Goal: Information Seeking & Learning: Find specific fact

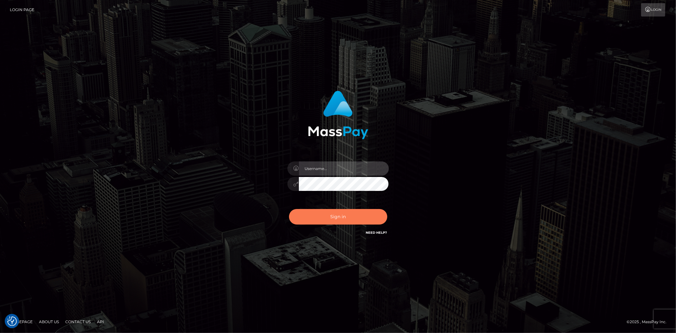
type input "alexstef"
click at [348, 215] on button "Sign in" at bounding box center [338, 217] width 98 height 16
type input "alexstef"
click at [330, 215] on button "Sign in" at bounding box center [338, 217] width 98 height 16
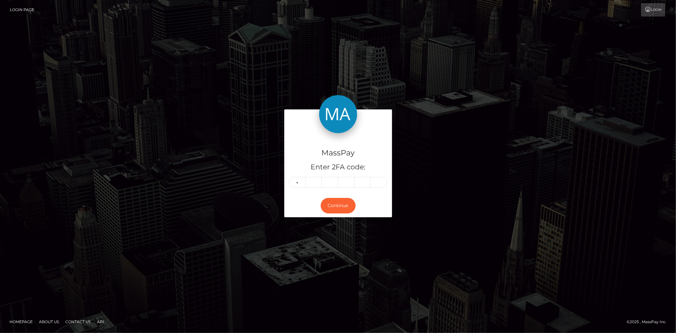
type input "1"
type input "3"
type input "5"
type input "7"
type input "0"
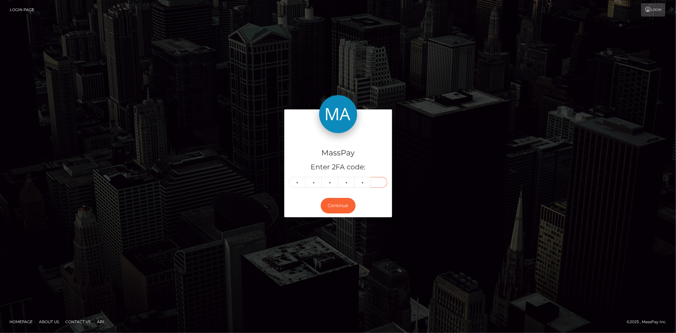
type input "1"
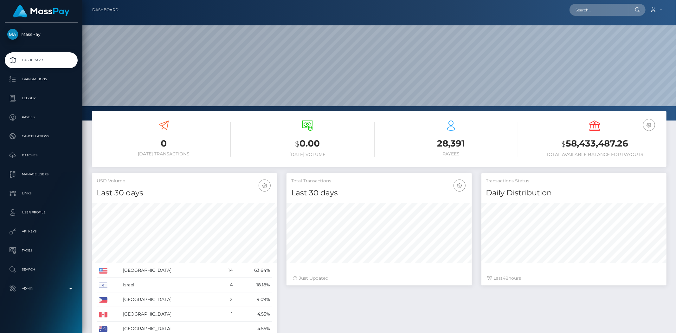
scroll to position [112, 185]
click at [598, 9] on input "text" at bounding box center [600, 10] width 60 height 12
paste input "poact_ws4rsEAIs2dw"
type input "poact_ws4rsEAIs2dw"
click at [600, 32] on link "Suryakant Subramanya kale" at bounding box center [598, 33] width 57 height 12
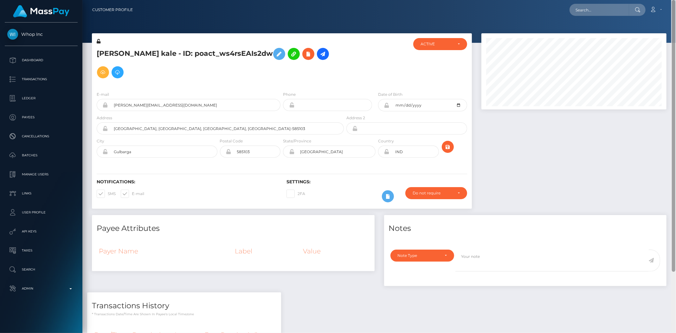
drag, startPoint x: 674, startPoint y: 59, endPoint x: 551, endPoint y: 34, distance: 126.1
click at [676, 18] on div "Customer Profile Loading... Loading..." at bounding box center [379, 166] width 594 height 333
click at [588, 10] on input "text" at bounding box center [600, 10] width 60 height 12
paste input "poact_5GXYbpDAWUEX"
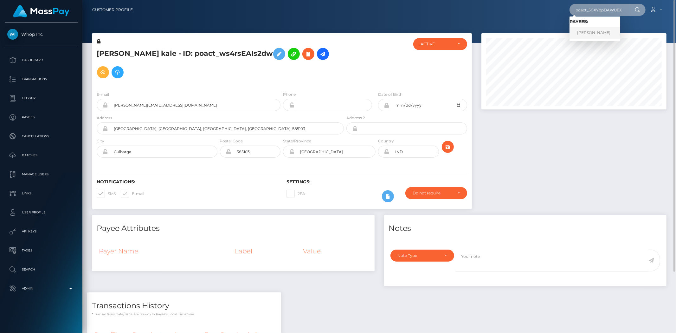
type input "poact_5GXYbpDAWUEX"
click at [593, 30] on link "[PERSON_NAME]" at bounding box center [595, 33] width 51 height 12
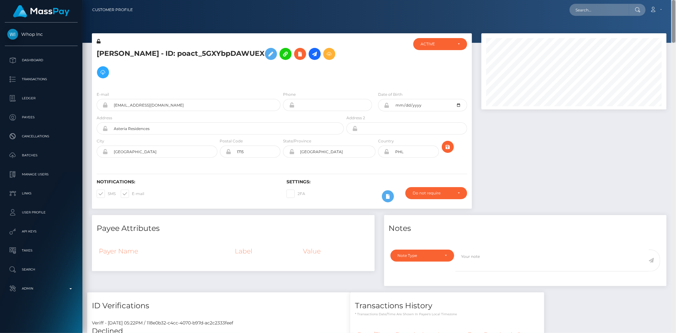
drag, startPoint x: 675, startPoint y: 112, endPoint x: 676, endPoint y: -12, distance: 124.0
click at [676, 0] on html "Whop Inc Dashboard Transactions Ledger Payees Cancellations Links" at bounding box center [338, 166] width 676 height 333
click at [579, 6] on input "text" at bounding box center [600, 10] width 60 height 12
paste input "poact_HyDuoy6d04Ug"
type input "poact_HyDuoy6d04Ug"
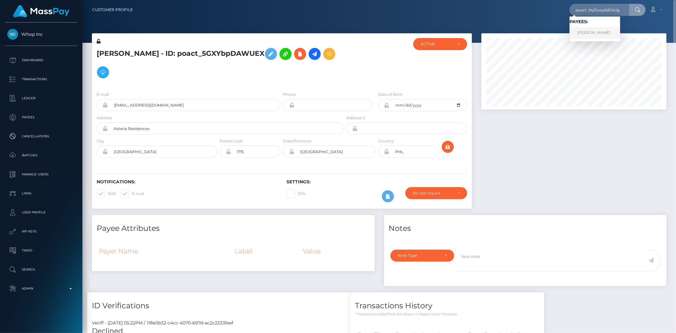
click at [589, 32] on link "Ali Raza" at bounding box center [595, 33] width 51 height 12
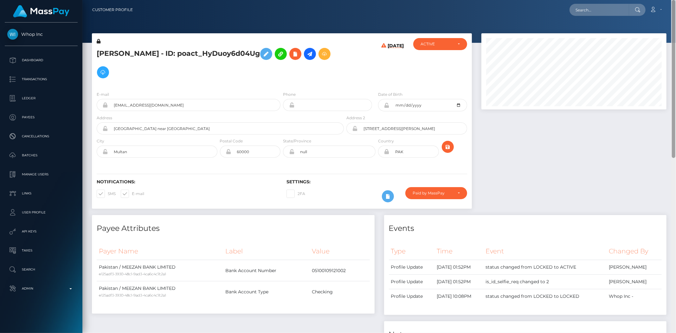
click at [667, 21] on div "Customer Profile Loading... Loading..." at bounding box center [379, 166] width 594 height 333
click at [579, 8] on input "text" at bounding box center [600, 10] width 60 height 12
paste input "poact_Oc4oEzru3V3R"
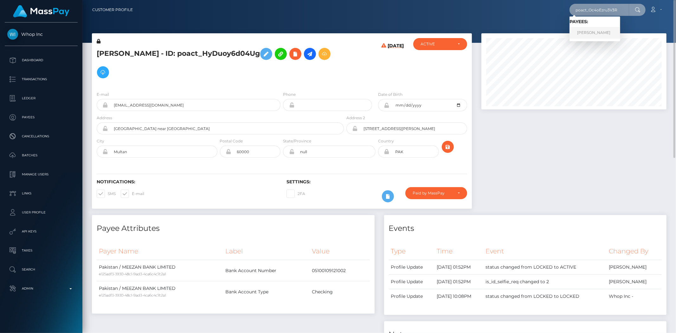
type input "poact_Oc4oEzru3V3R"
drag, startPoint x: 586, startPoint y: 34, endPoint x: 419, endPoint y: 34, distance: 167.1
click at [586, 34] on link "Priyansh Vashishtha" at bounding box center [595, 33] width 51 height 12
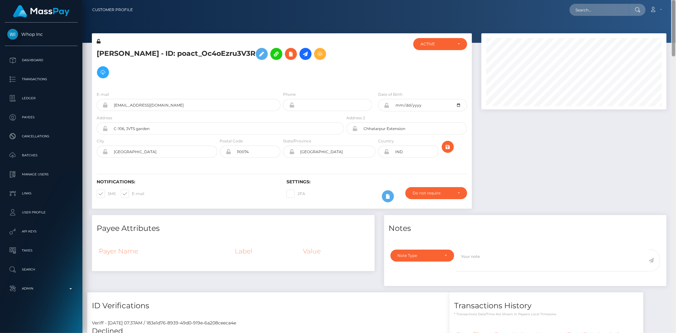
drag, startPoint x: 673, startPoint y: 53, endPoint x: 657, endPoint y: -1, distance: 56.2
click at [657, 0] on html "Whop Inc Dashboard Transactions Ledger Payees Cancellations Links" at bounding box center [338, 166] width 676 height 333
click at [602, 15] on input "text" at bounding box center [600, 10] width 60 height 12
paste input "66aff473dd258435e358be17"
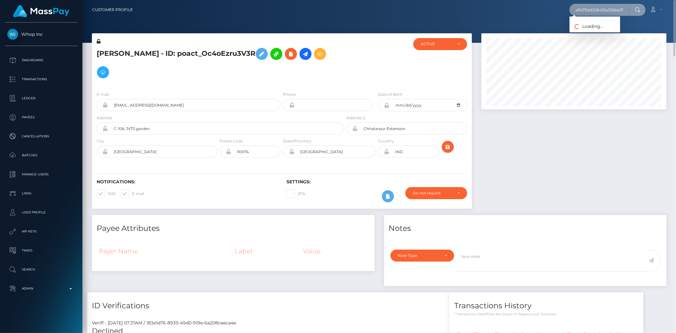
type input "66aff473dd258435e358be17"
drag, startPoint x: 597, startPoint y: 33, endPoint x: 554, endPoint y: 36, distance: 43.2
click at [597, 33] on link "[PERSON_NAME]" at bounding box center [595, 33] width 51 height 12
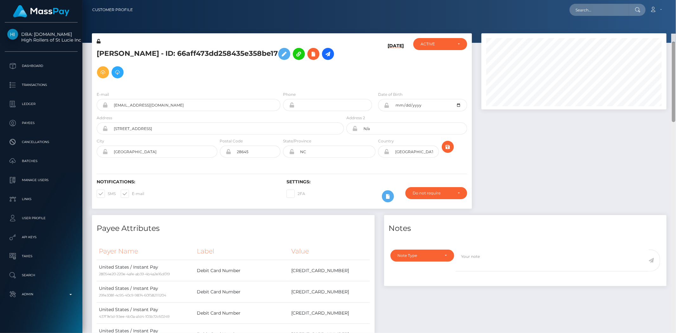
drag, startPoint x: 674, startPoint y: 61, endPoint x: 665, endPoint y: 38, distance: 24.1
click at [675, 42] on div at bounding box center [673, 82] width 3 height 81
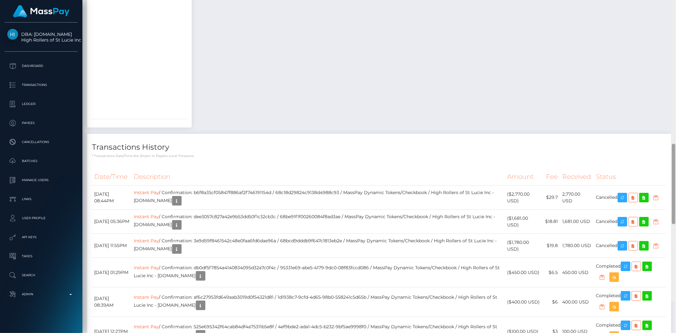
scroll to position [776, 0]
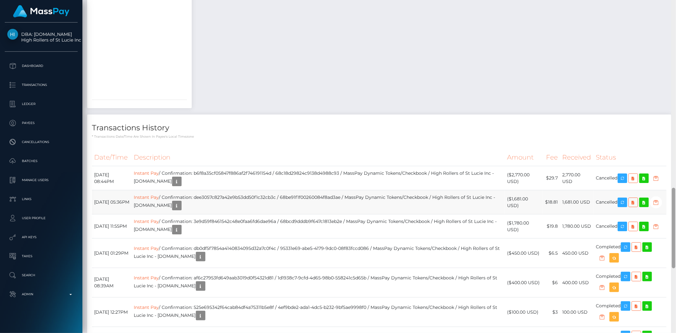
drag, startPoint x: 675, startPoint y: 53, endPoint x: 623, endPoint y: 219, distance: 174.0
click at [671, 224] on div "Customer Profile Loading... Loading..." at bounding box center [379, 166] width 594 height 333
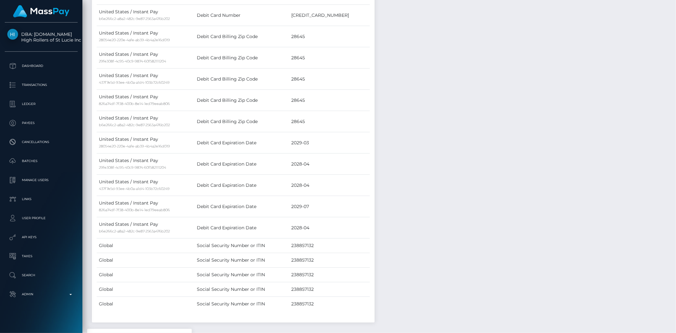
scroll to position [0, 0]
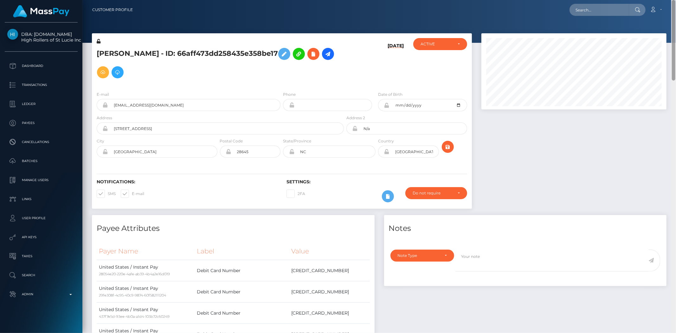
drag, startPoint x: 674, startPoint y: 196, endPoint x: 676, endPoint y: -31, distance: 226.8
click at [676, 0] on html "DBA: [DOMAIN_NAME] High Rollers of St Lucie Inc Dashboard Transactions Ledger P…" at bounding box center [338, 166] width 676 height 333
drag, startPoint x: 143, startPoint y: 54, endPoint x: 98, endPoint y: 53, distance: 45.4
click at [98, 53] on h5 "[PERSON_NAME] - ID: 66aff473dd258435e358be17" at bounding box center [219, 63] width 244 height 37
copy h5 "[PERSON_NAME]"
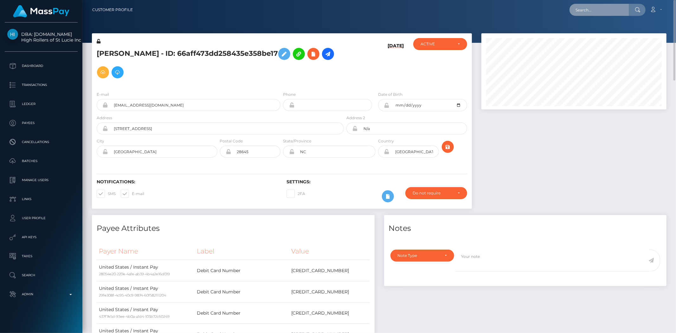
click at [599, 10] on input "text" at bounding box center [600, 10] width 60 height 12
paste input "Victor Coffey"
type input "Victor Coffey"
drag, startPoint x: 633, startPoint y: 140, endPoint x: 657, endPoint y: 108, distance: 39.6
click at [633, 140] on div at bounding box center [574, 124] width 195 height 182
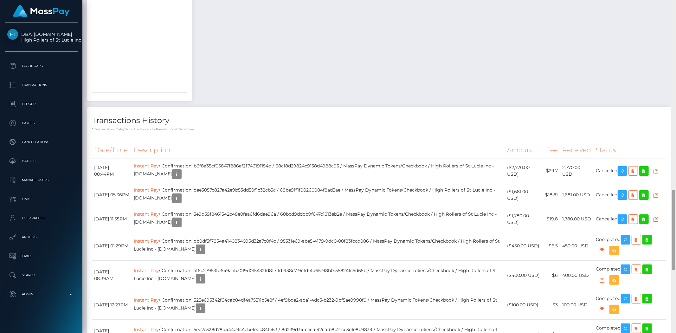
scroll to position [751, 0]
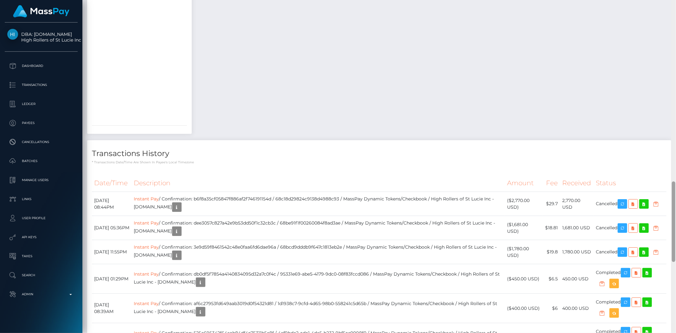
drag, startPoint x: 673, startPoint y: 75, endPoint x: 675, endPoint y: 243, distance: 168.4
click at [675, 243] on div at bounding box center [673, 221] width 3 height 81
click at [181, 211] on icon "button" at bounding box center [177, 207] width 8 height 8
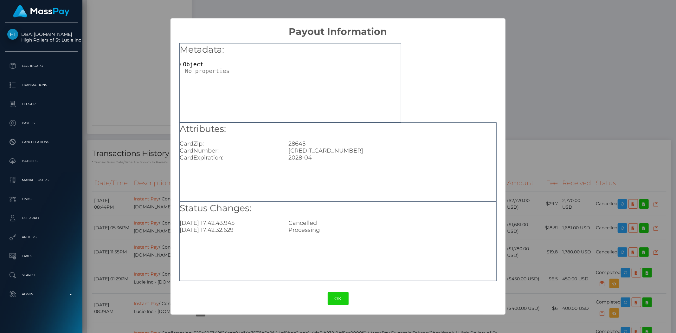
click at [333, 147] on div "4046090095078878" at bounding box center [392, 150] width 217 height 7
copy div "4046090095078878"
click at [591, 98] on div "× Payout Information Metadata: Object Attributes: CardZip: 28645 CardNumber: 40…" at bounding box center [338, 166] width 676 height 333
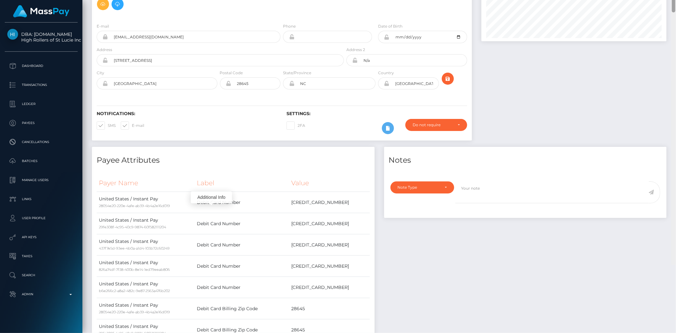
scroll to position [0, 0]
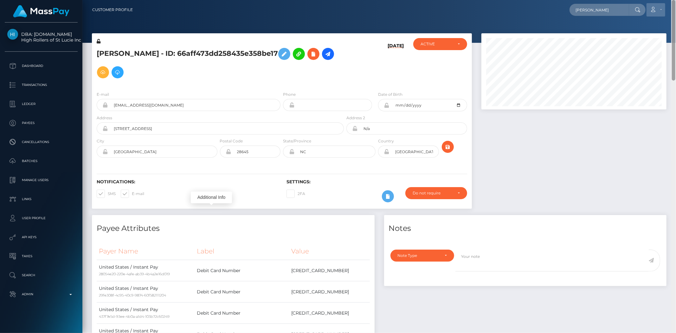
drag, startPoint x: 675, startPoint y: 236, endPoint x: 660, endPoint y: 15, distance: 222.2
click at [670, 13] on div "Customer Profile Victor Coffey Loading... Loading... Payees: Victor Coffey Acco…" at bounding box center [379, 166] width 594 height 333
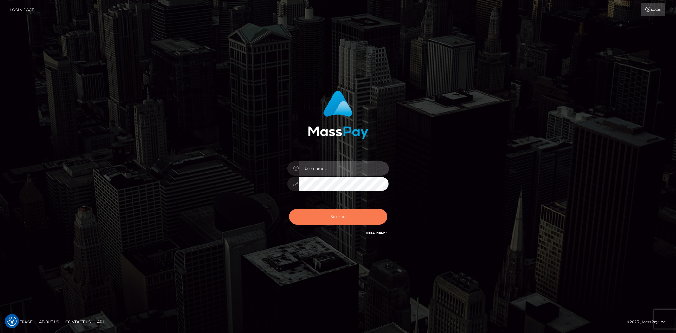
type input "alexstef"
click at [349, 217] on button "Sign in" at bounding box center [338, 217] width 98 height 16
type input "alexstef"
click at [348, 215] on button "Sign in" at bounding box center [338, 217] width 98 height 16
click at [347, 215] on button "Sign in" at bounding box center [338, 217] width 98 height 16
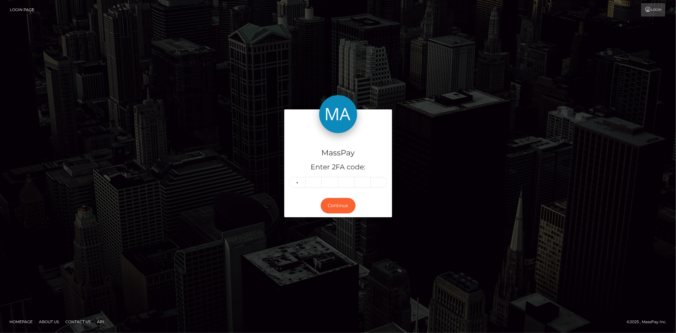
type input "0"
type input "3"
type input "0"
type input "1"
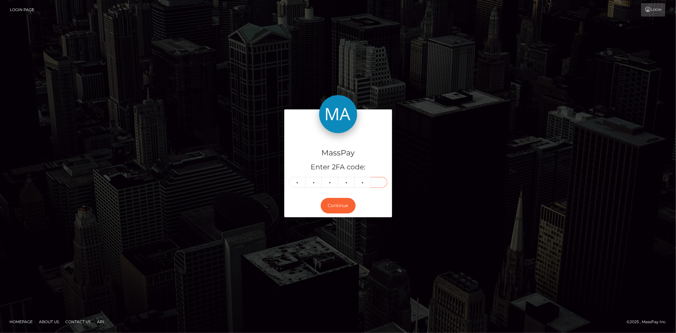
type input "1"
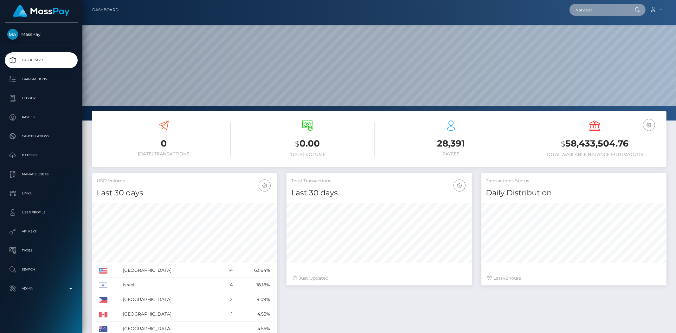
scroll to position [112, 185]
click at [584, 12] on input "NatWest" at bounding box center [600, 10] width 60 height 12
paste input "[EMAIL_ADDRESS][DOMAIN_NAME]"
type input "tazhotdevil91xx@outlook.com"
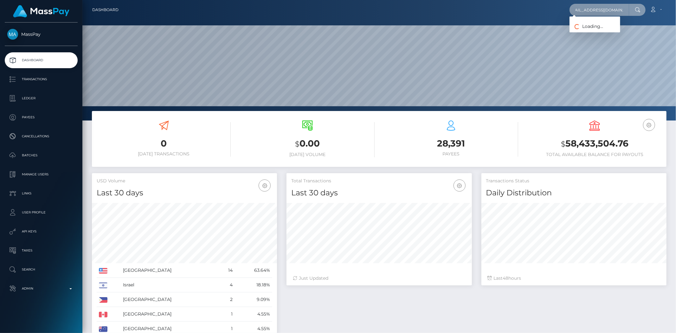
scroll to position [0, 0]
drag, startPoint x: 605, startPoint y: 32, endPoint x: 595, endPoint y: 32, distance: 10.1
click at [595, 32] on link "TASMIN LOUISE ALMADI" at bounding box center [595, 33] width 51 height 12
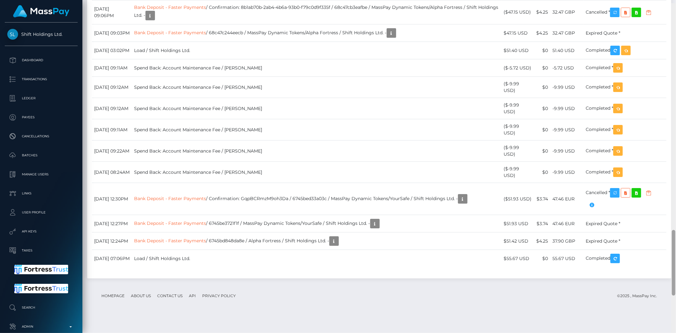
scroll to position [1159, 0]
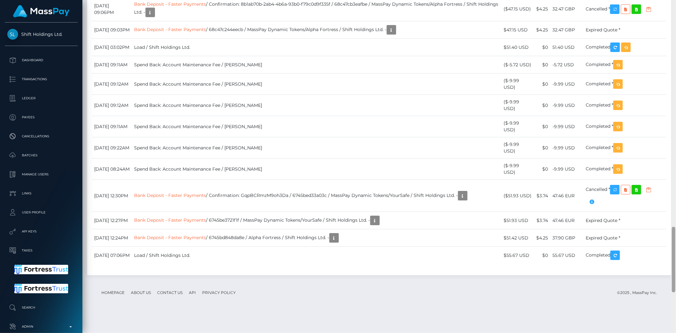
click at [673, 276] on div at bounding box center [673, 260] width 3 height 66
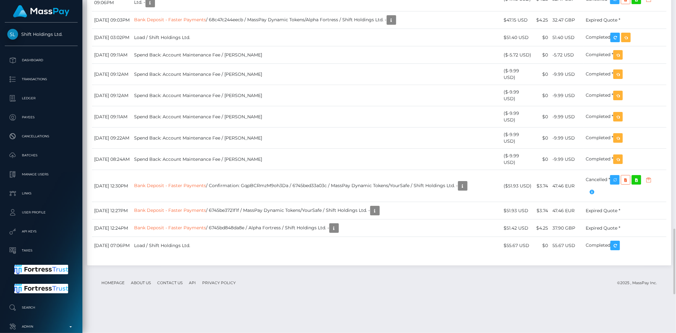
scroll to position [76, 185]
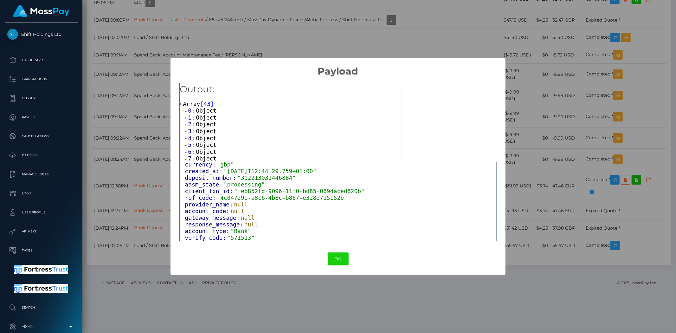
scroll to position [0, 0]
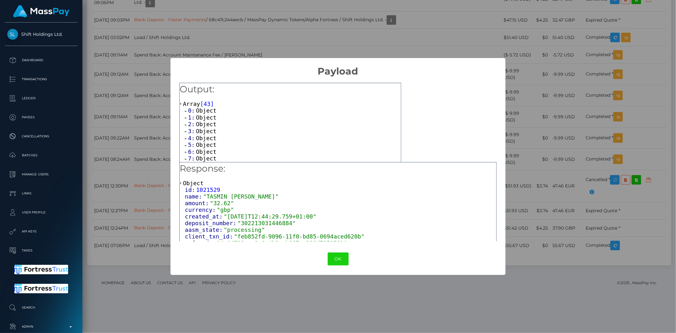
click at [206, 112] on span "Object" at bounding box center [206, 110] width 21 height 7
click at [201, 131] on span "Object" at bounding box center [206, 130] width 21 height 7
click at [208, 150] on span "Object" at bounding box center [206, 150] width 21 height 7
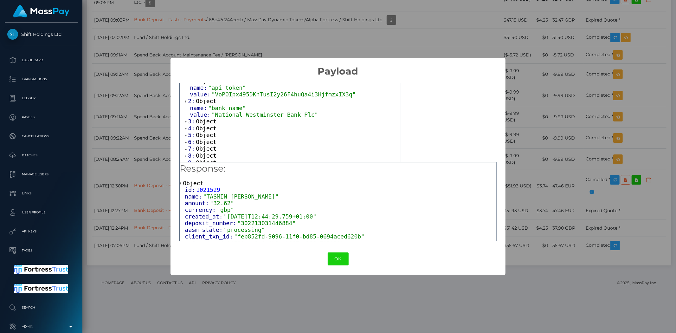
scroll to position [59, 0]
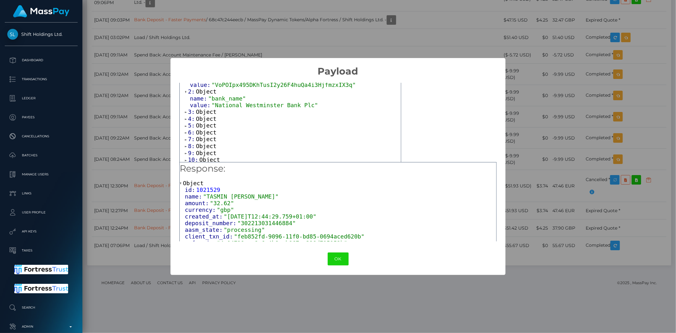
click at [206, 113] on span "Object" at bounding box center [206, 111] width 21 height 7
click at [206, 132] on span "Object" at bounding box center [206, 132] width 21 height 7
drag, startPoint x: 205, startPoint y: 153, endPoint x: 223, endPoint y: 152, distance: 18.4
click at [205, 153] on span "Object" at bounding box center [206, 152] width 21 height 7
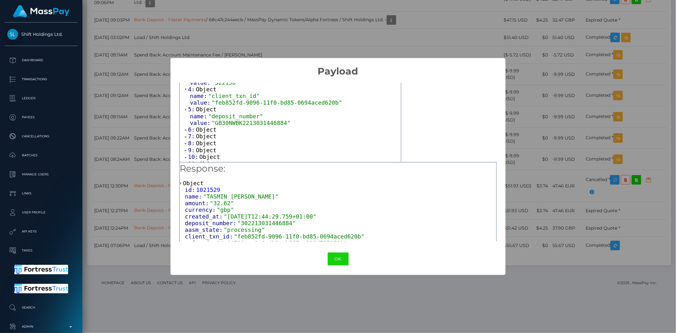
scroll to position [104, 0]
click at [257, 122] on span ""GB30NWBK2213031446884"" at bounding box center [251, 121] width 79 height 7
copy span "GB30NWBK2213031446884"
click at [563, 102] on div "× Payload Output: Array [ 43 ] 0: Object name: "account_type" value: "Bank" 1: …" at bounding box center [338, 166] width 676 height 333
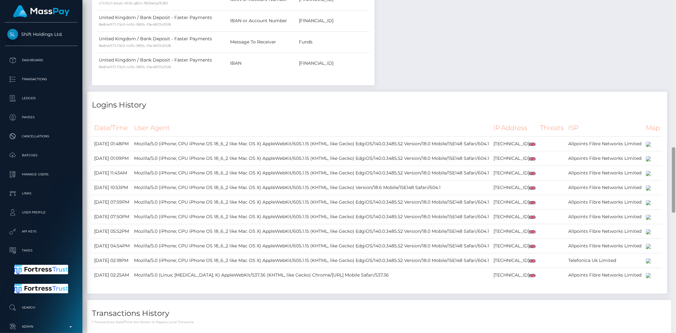
scroll to position [0, 0]
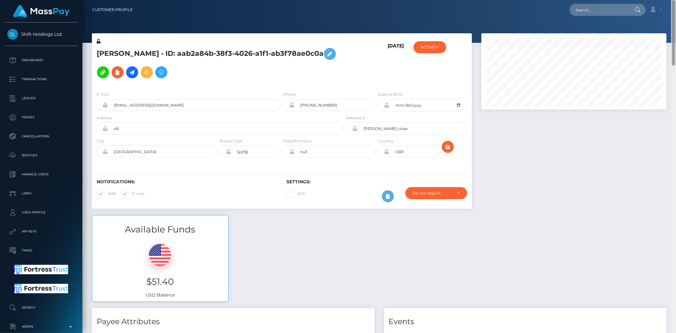
drag, startPoint x: 676, startPoint y: 251, endPoint x: 632, endPoint y: 36, distance: 219.4
click at [673, 13] on div "Customer Profile Loading... Loading..." at bounding box center [379, 166] width 594 height 333
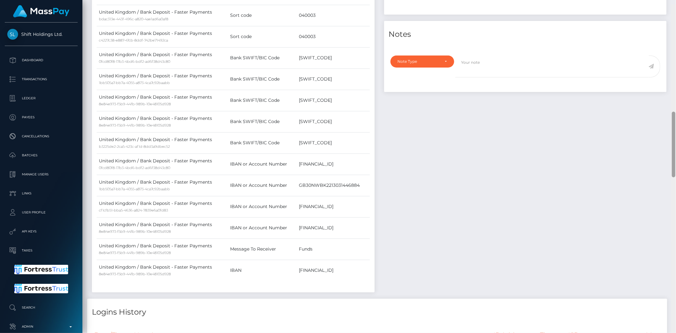
scroll to position [544, 0]
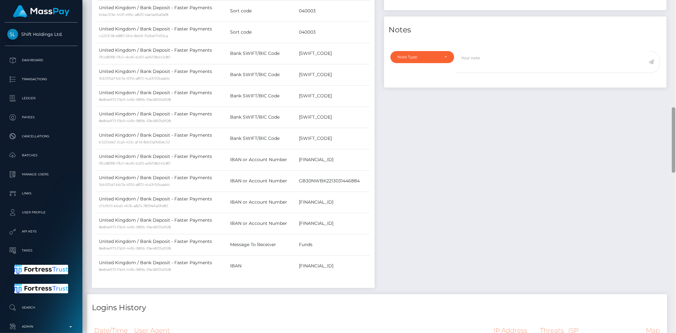
drag, startPoint x: 673, startPoint y: 79, endPoint x: 668, endPoint y: 144, distance: 65.2
click at [668, 144] on div "Customer Profile Loading... Loading..." at bounding box center [379, 166] width 594 height 333
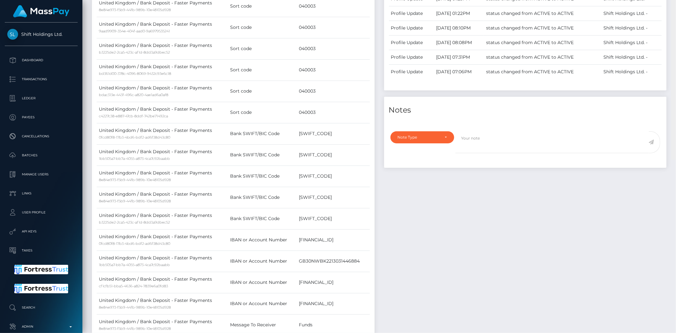
scroll to position [0, 0]
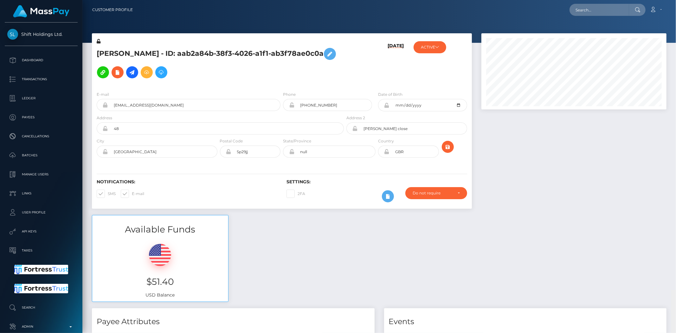
drag, startPoint x: 675, startPoint y: 157, endPoint x: 662, endPoint y: 16, distance: 141.4
click at [673, 15] on div "Customer Profile Loading... Loading..." at bounding box center [379, 166] width 594 height 333
click at [600, 9] on input "text" at bounding box center [600, 10] width 60 height 12
paste input "486083815970713602"
type input "486083815970713602"
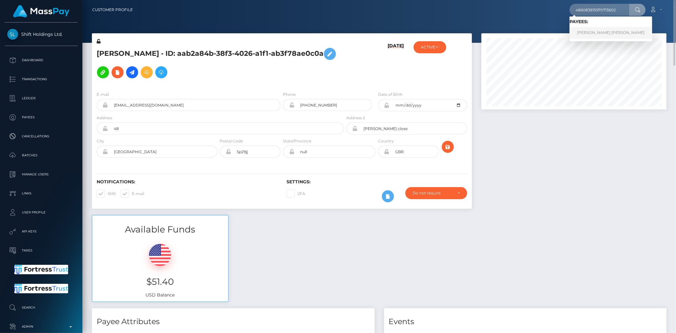
click at [595, 34] on link "LEAH MARIE MAE BROWN" at bounding box center [611, 33] width 83 height 12
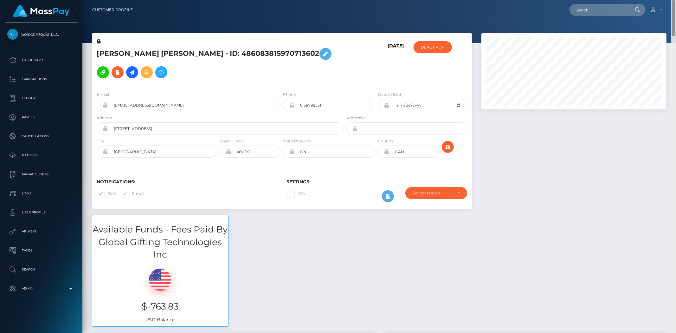
drag, startPoint x: 674, startPoint y: 26, endPoint x: 673, endPoint y: -26, distance: 52.3
click at [673, 0] on html "Select Media LLC Dashboard Transactions Ledger Payees Batches" at bounding box center [338, 166] width 676 height 333
drag, startPoint x: 590, startPoint y: 10, endPoint x: 585, endPoint y: 12, distance: 5.3
click at [590, 10] on input "text" at bounding box center [600, 10] width 60 height 12
paste input "luzdaluasuicide@gmail.com"
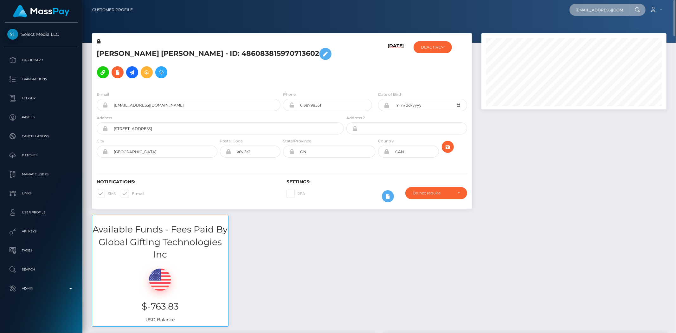
scroll to position [0, 5]
type input "luzdaluasuicide@gmail.com"
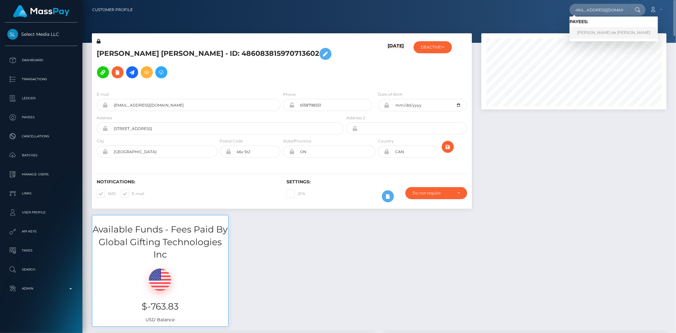
scroll to position [0, 0]
drag, startPoint x: 586, startPoint y: 33, endPoint x: 581, endPoint y: 36, distance: 6.4
click at [586, 33] on link "Tauana Muniz de Paula" at bounding box center [614, 33] width 88 height 12
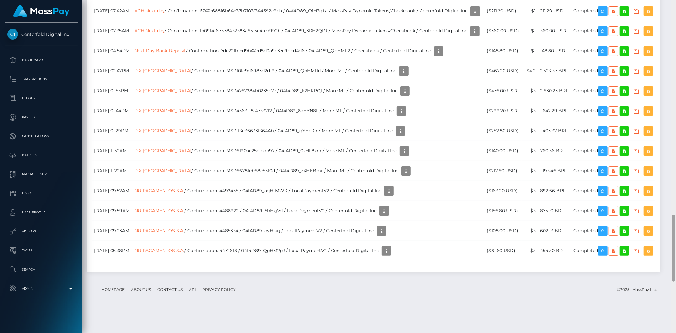
scroll to position [76, 185]
click at [676, 265] on div at bounding box center [674, 166] width 5 height 333
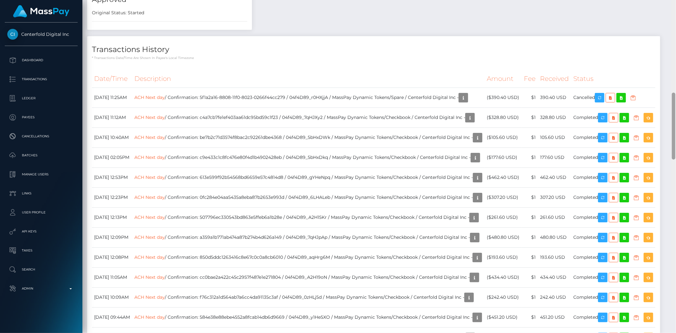
scroll to position [572, 0]
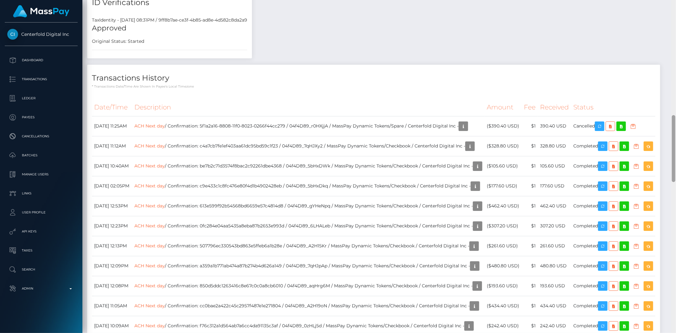
drag, startPoint x: 675, startPoint y: 245, endPoint x: 676, endPoint y: 144, distance: 101.8
click at [676, 144] on div at bounding box center [673, 148] width 3 height 67
click at [165, 123] on link "ACH Next day" at bounding box center [149, 126] width 30 height 6
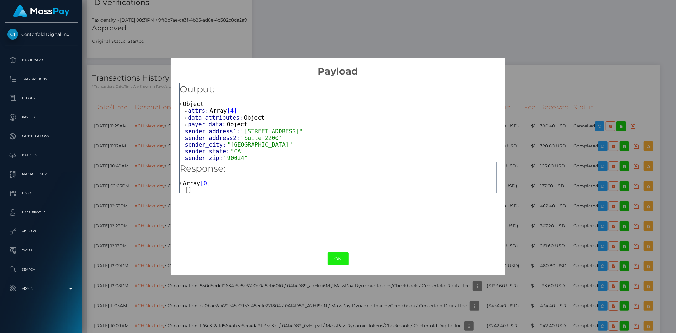
drag, startPoint x: 341, startPoint y: 259, endPoint x: 568, endPoint y: 146, distance: 253.9
click at [341, 259] on button "OK" at bounding box center [338, 258] width 21 height 13
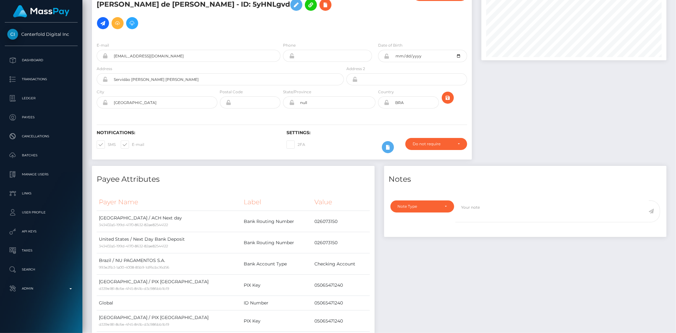
scroll to position [0, 0]
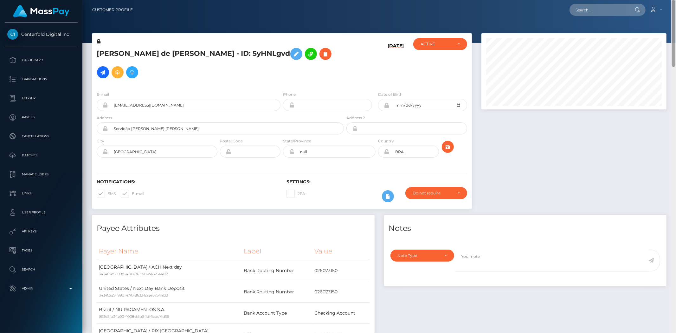
drag, startPoint x: 673, startPoint y: 157, endPoint x: 673, endPoint y: 14, distance: 143.0
click at [673, 15] on div "Customer Profile Loading... Loading..." at bounding box center [379, 166] width 594 height 333
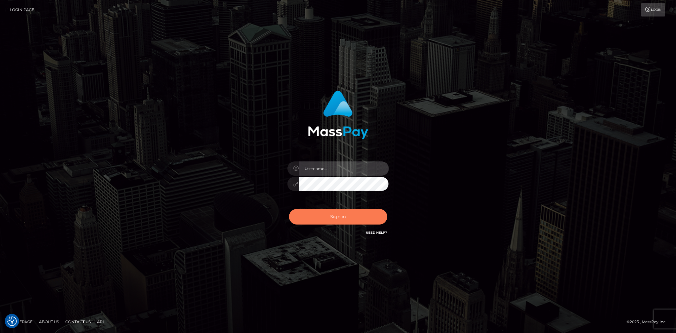
type input "alexstef"
click at [343, 211] on button "Sign in" at bounding box center [338, 217] width 98 height 16
type input "alexstef"
click at [340, 216] on button "Sign in" at bounding box center [338, 217] width 98 height 16
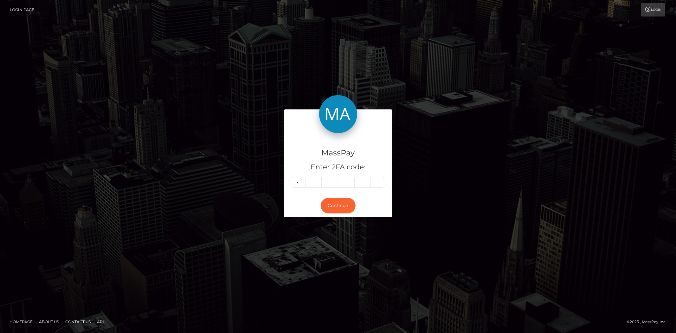
type input "4"
type input "2"
type input "8"
type input "3"
type input "1"
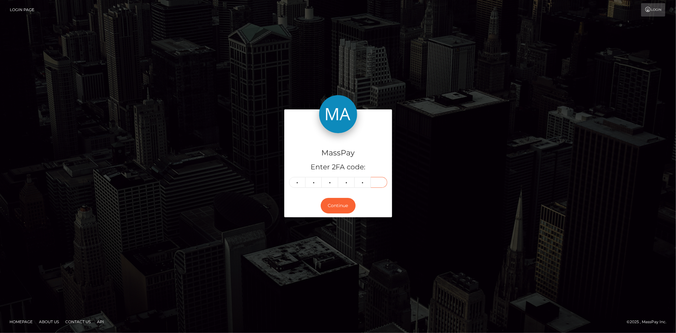
type input "1"
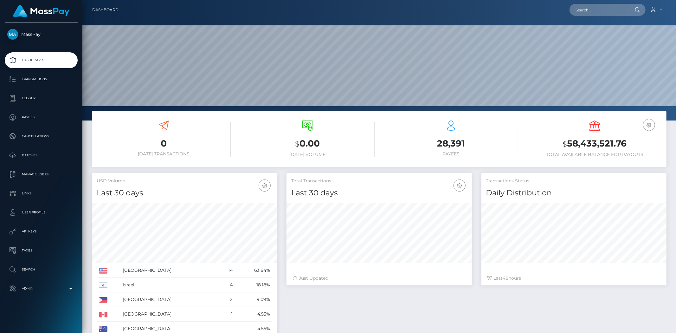
scroll to position [112, 185]
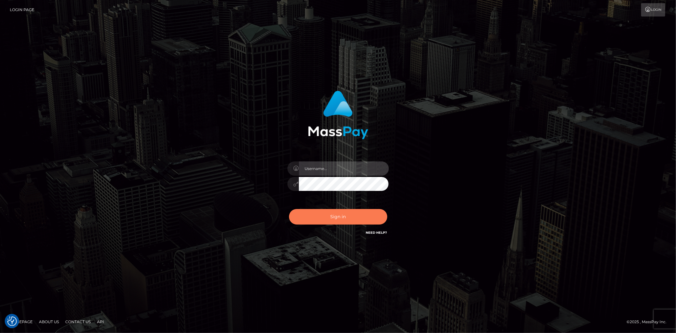
type input "alexstef"
click at [324, 220] on button "Sign in" at bounding box center [338, 217] width 98 height 16
type input "alexstef"
click at [321, 219] on button "Sign in" at bounding box center [338, 217] width 98 height 16
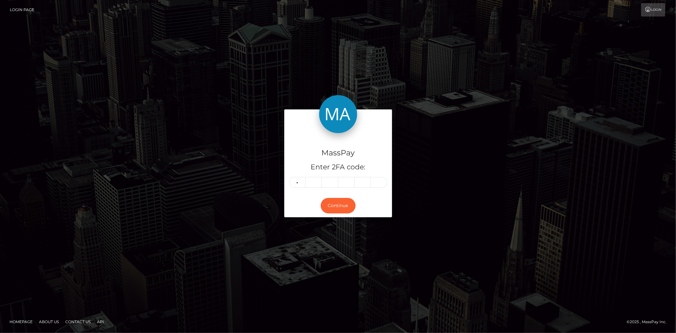
type input "8"
type input "2"
type input "1"
type input "4"
type input "7"
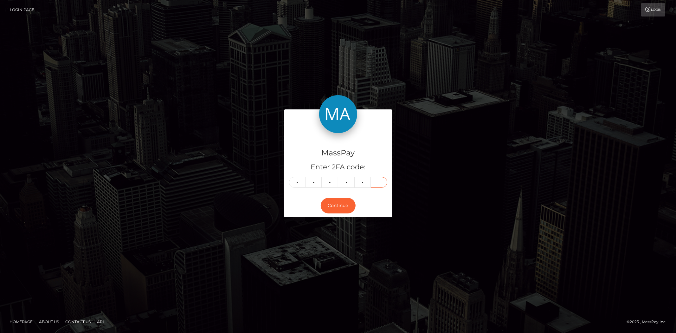
type input "7"
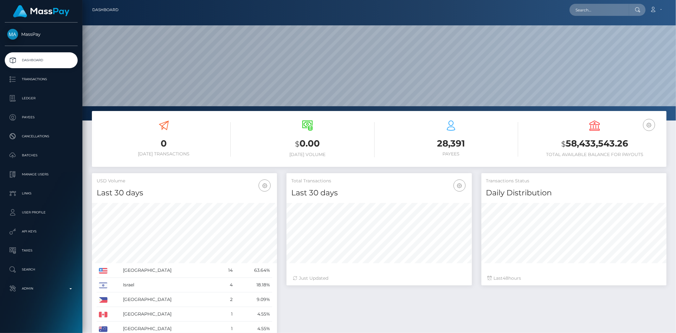
scroll to position [112, 185]
click at [595, 14] on input "text" at bounding box center [600, 10] width 60 height 12
paste input "poact_YVkpi1N0cCOC"
type input "poact_YVkpi1N0cCOC"
click at [596, 32] on link "Edward Richardson" at bounding box center [595, 33] width 51 height 12
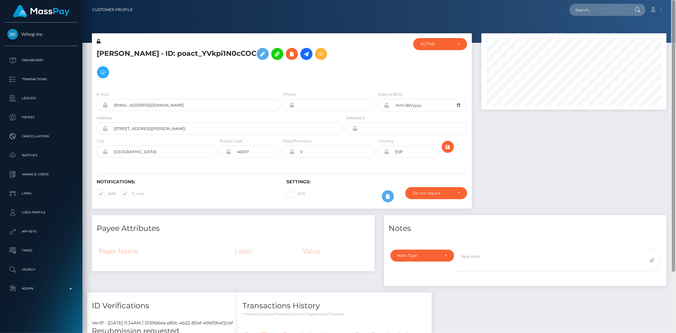
click at [676, 5] on div "Customer Profile Loading... Loading..." at bounding box center [379, 166] width 594 height 333
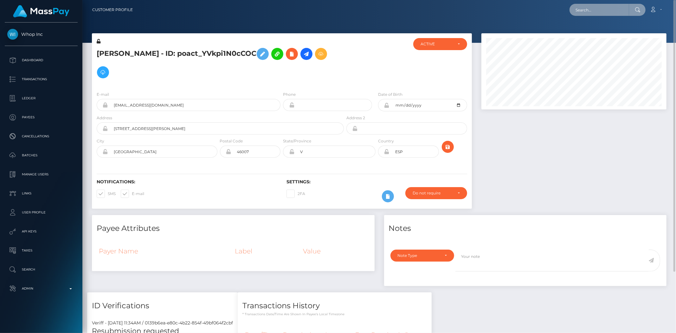
drag, startPoint x: 595, startPoint y: 14, endPoint x: 569, endPoint y: 16, distance: 26.1
click at [595, 12] on input "text" at bounding box center [600, 10] width 60 height 12
paste input "tazhotdevil91xx@outlook.com"
type input "tazhotdevil91xx@outlook.com"
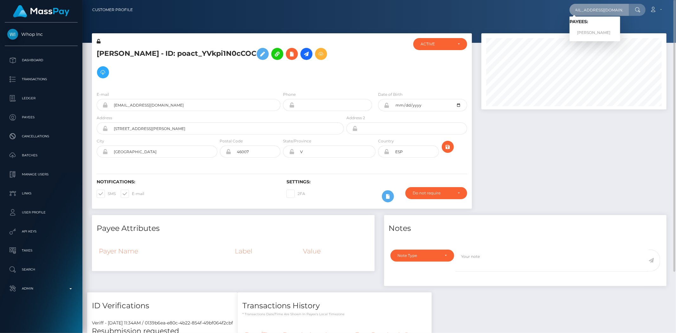
scroll to position [0, 0]
click at [594, 29] on link "TASMIN LOUISE ALMADI" at bounding box center [595, 33] width 51 height 12
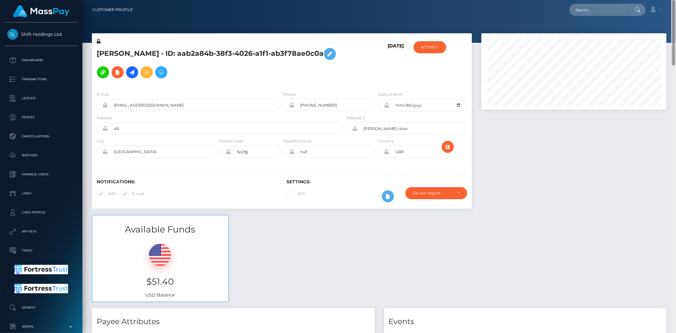
drag, startPoint x: 676, startPoint y: 54, endPoint x: 611, endPoint y: 5, distance: 80.9
click at [664, 14] on div "Customer Profile Loading... Loading..." at bounding box center [379, 166] width 594 height 333
click at [598, 12] on input "text" at bounding box center [600, 10] width 60 height 12
paste input "[EMAIL_ADDRESS][DOMAIN_NAME]"
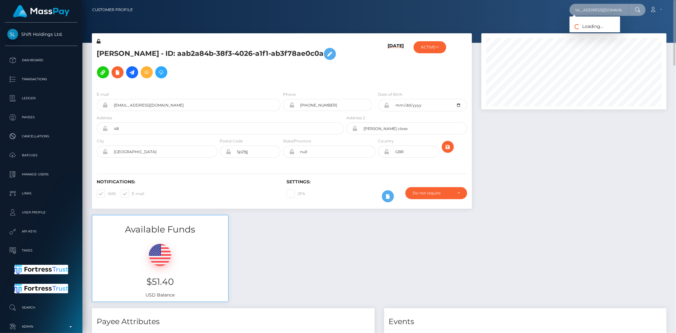
type input "[EMAIL_ADDRESS][DOMAIN_NAME]"
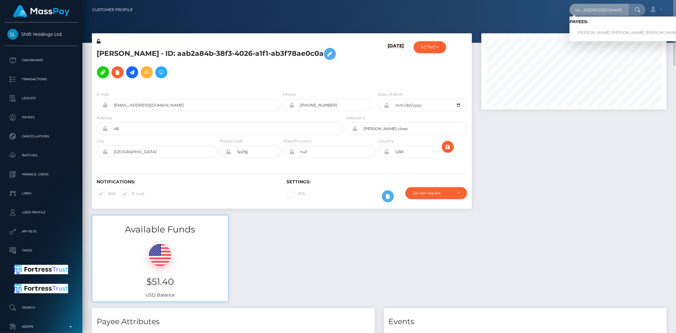
scroll to position [0, 0]
click at [607, 33] on link "[PERSON_NAME] [PERSON_NAME] [PERSON_NAME]" at bounding box center [628, 33] width 117 height 12
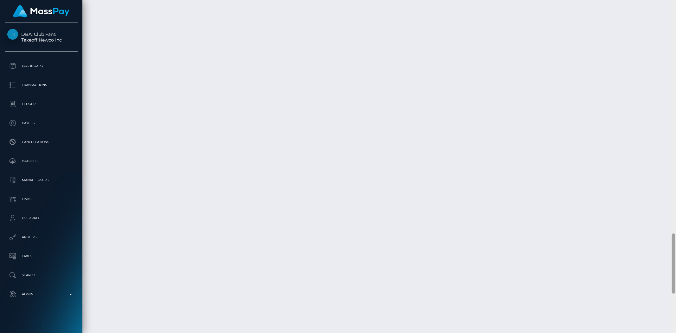
scroll to position [1500, 0]
drag, startPoint x: 675, startPoint y: 247, endPoint x: 614, endPoint y: 304, distance: 82.6
click at [675, 312] on div at bounding box center [673, 303] width 3 height 60
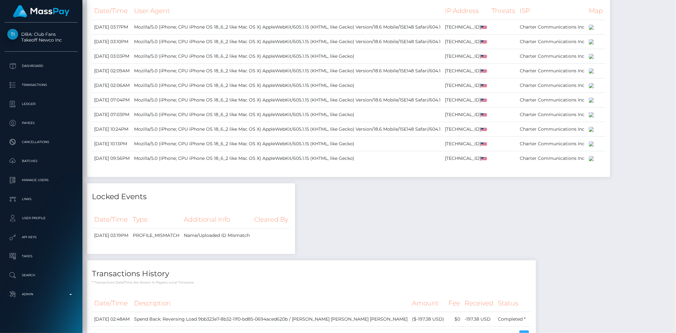
scroll to position [0, 0]
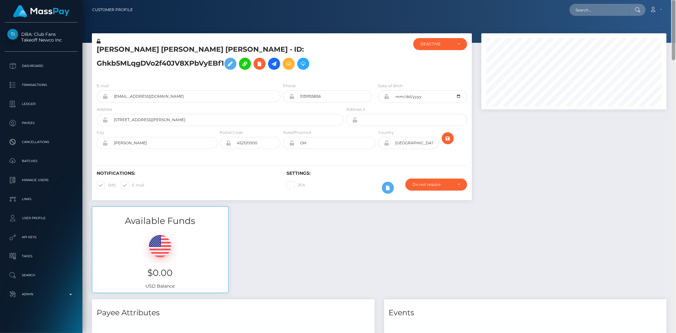
drag, startPoint x: 673, startPoint y: 284, endPoint x: 676, endPoint y: -15, distance: 298.1
click at [676, 0] on html "DBA: Club Fans Takeoff Newco Inc Dashboard Transactions Ledger Payees" at bounding box center [338, 166] width 676 height 333
click at [588, 5] on input "text" at bounding box center [600, 10] width 60 height 12
paste input "[EMAIL_ADDRESS][DOMAIN_NAME]"
type input "[EMAIL_ADDRESS][DOMAIN_NAME]"
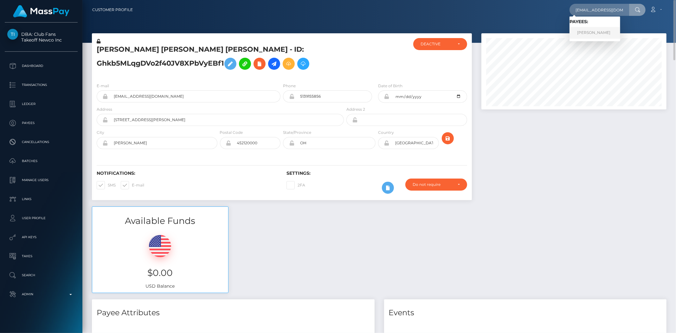
drag, startPoint x: 599, startPoint y: 29, endPoint x: 595, endPoint y: 31, distance: 5.0
click at [599, 29] on link "[PERSON_NAME]" at bounding box center [595, 33] width 51 height 12
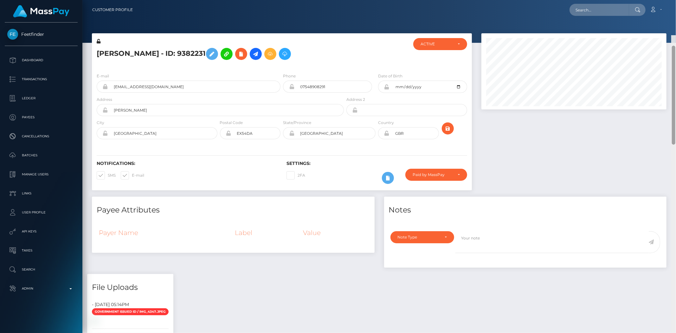
scroll to position [76, 185]
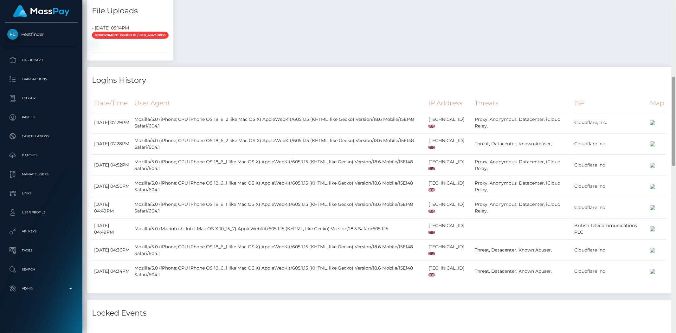
click at [676, 132] on div at bounding box center [673, 121] width 3 height 89
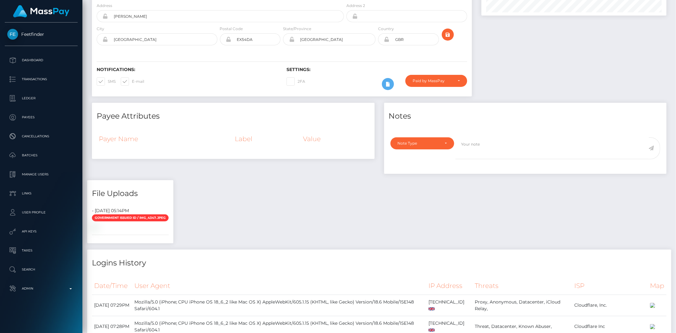
scroll to position [0, 0]
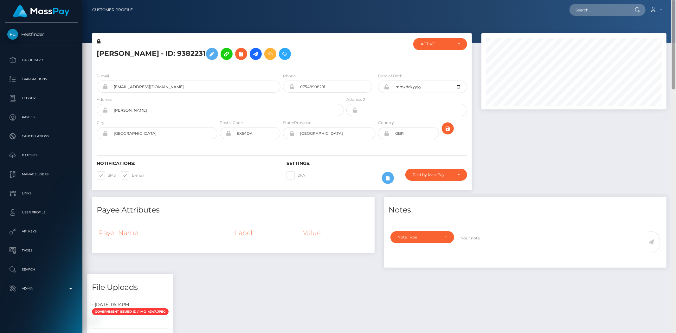
drag, startPoint x: 673, startPoint y: 111, endPoint x: 675, endPoint y: 16, distance: 94.9
click at [676, 16] on div "Customer Profile Loading... Loading..." at bounding box center [379, 166] width 594 height 333
click at [621, 14] on nav "Customer Profile Loading... Loading... Account" at bounding box center [379, 10] width 594 height 20
click at [606, 10] on input "text" at bounding box center [600, 10] width 60 height 12
paste input "[EMAIL_ADDRESS][DOMAIN_NAME]"
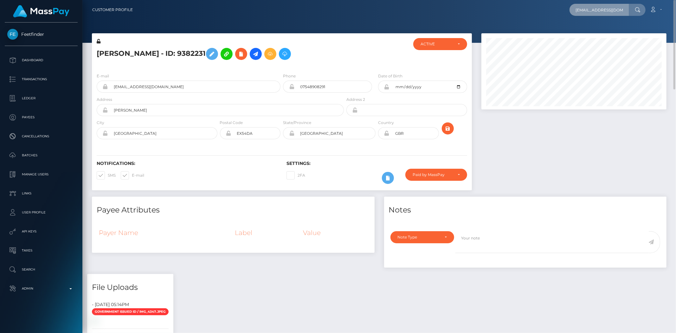
scroll to position [0, 5]
type input "[EMAIL_ADDRESS][DOMAIN_NAME]"
click at [589, 34] on link "[PERSON_NAME]" at bounding box center [595, 33] width 51 height 12
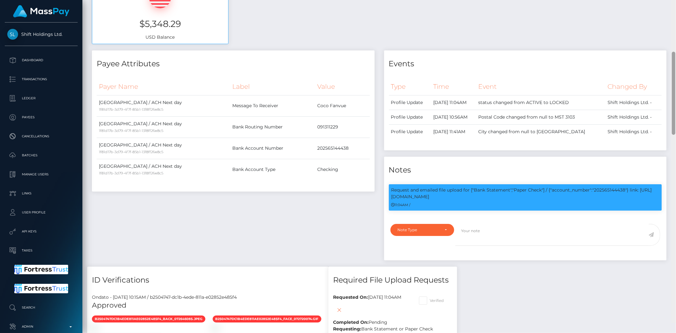
scroll to position [246, 0]
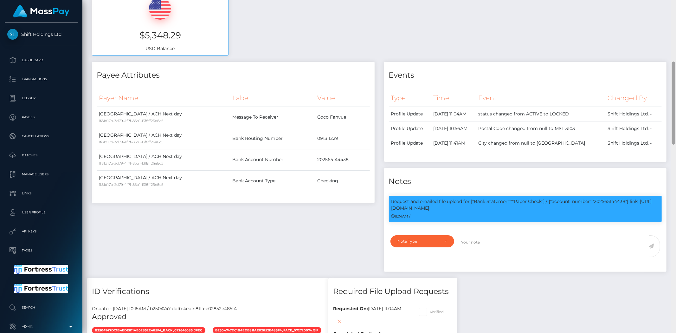
drag, startPoint x: 674, startPoint y: 34, endPoint x: 662, endPoint y: 78, distance: 45.8
click at [662, 78] on div "Customer Profile Loading... Loading..." at bounding box center [379, 166] width 594 height 333
click at [614, 199] on p "Request and emailed file upload for ["Bank Statement","Paper Check"] / {"accoun…" at bounding box center [526, 204] width 268 height 13
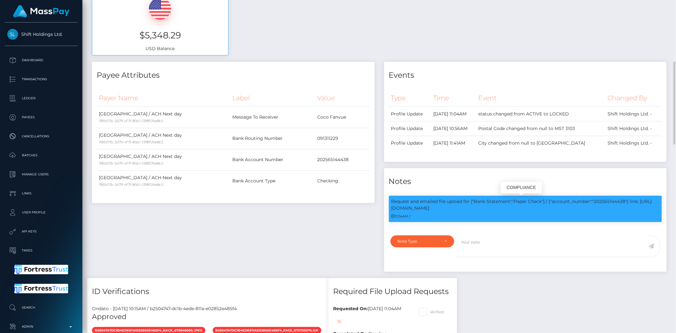
copy p "202565144438"
drag, startPoint x: 493, startPoint y: 213, endPoint x: 597, endPoint y: 201, distance: 104.4
click at [597, 201] on div "Request and emailed file upload for ["Bank Statement","Paper Check"] / {"accoun…" at bounding box center [525, 209] width 273 height 26
copy div "202565144438"} link: https://l.maspay.io/OkdLl 11:04AM /"
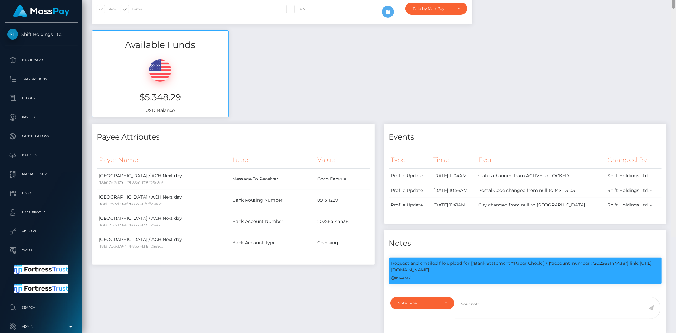
scroll to position [0, 0]
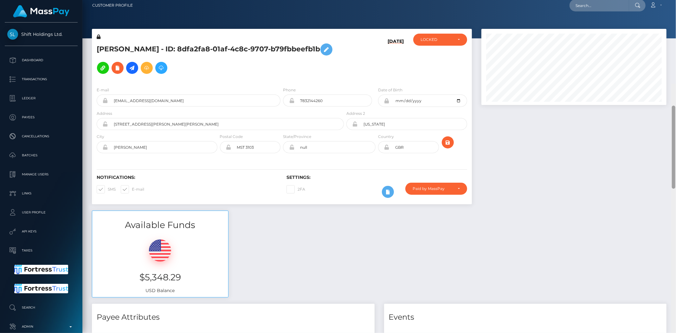
drag, startPoint x: 676, startPoint y: 93, endPoint x: 670, endPoint y: 15, distance: 78.6
click at [674, 106] on div at bounding box center [673, 147] width 3 height 83
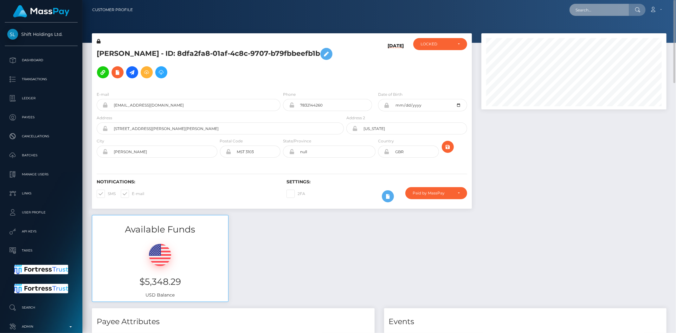
click at [604, 11] on input "text" at bounding box center [600, 10] width 60 height 12
paste input "[EMAIL_ADDRESS][DOMAIN_NAME]"
type input "[EMAIL_ADDRESS][DOMAIN_NAME]"
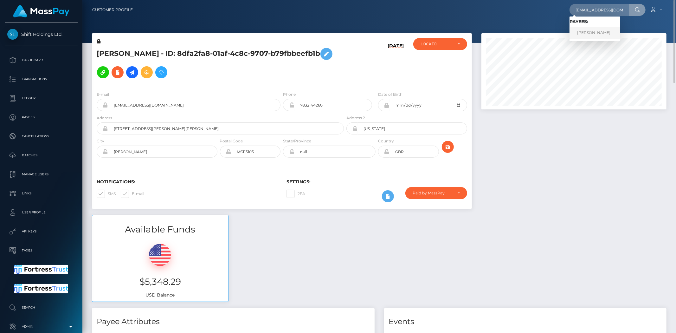
click at [598, 34] on link "Julianne Maryelle" at bounding box center [595, 33] width 51 height 12
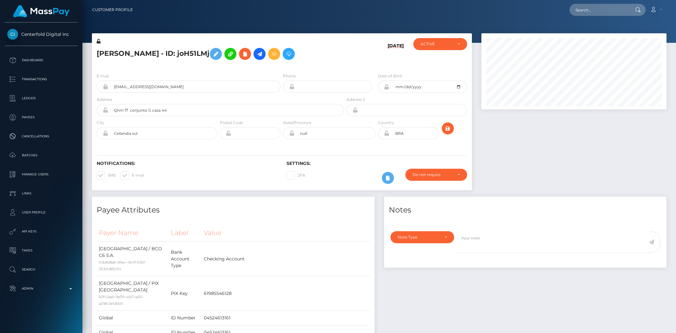
click at [667, 227] on div "Customer Profile Loading... Loading..." at bounding box center [379, 166] width 594 height 333
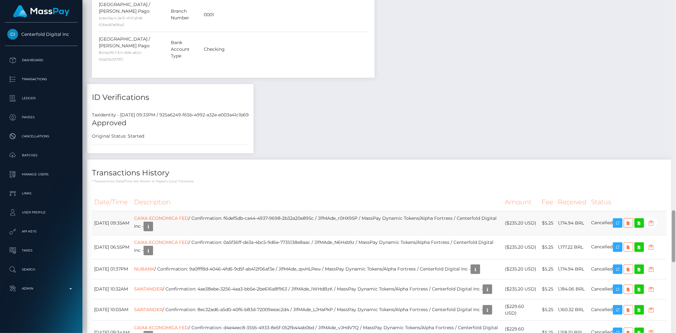
scroll to position [76, 185]
